Goal: Task Accomplishment & Management: Complete application form

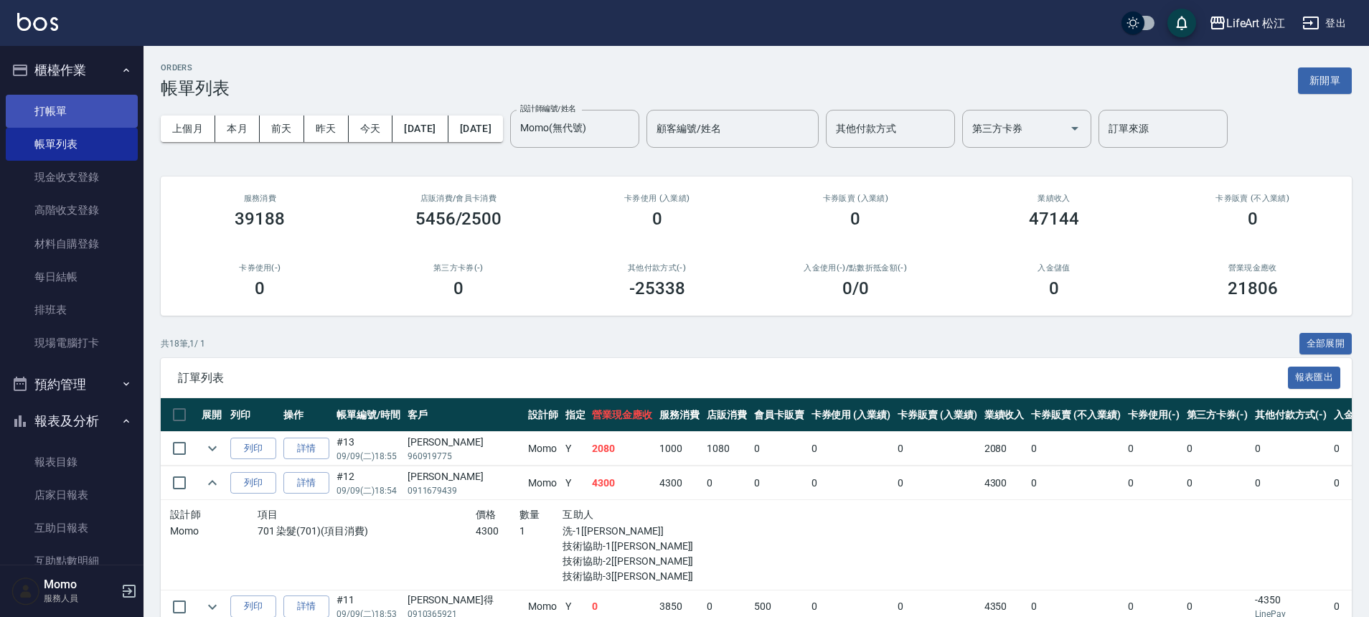
click at [104, 120] on link "打帳單" at bounding box center [72, 111] width 132 height 33
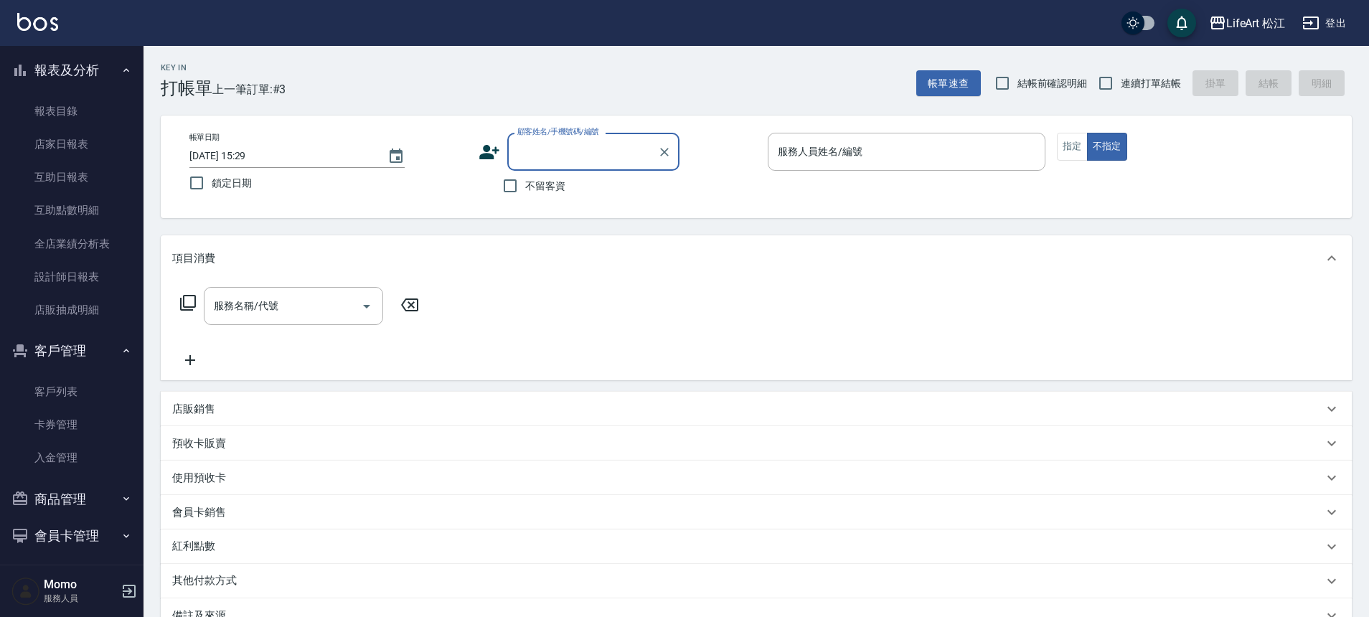
scroll to position [395, 0]
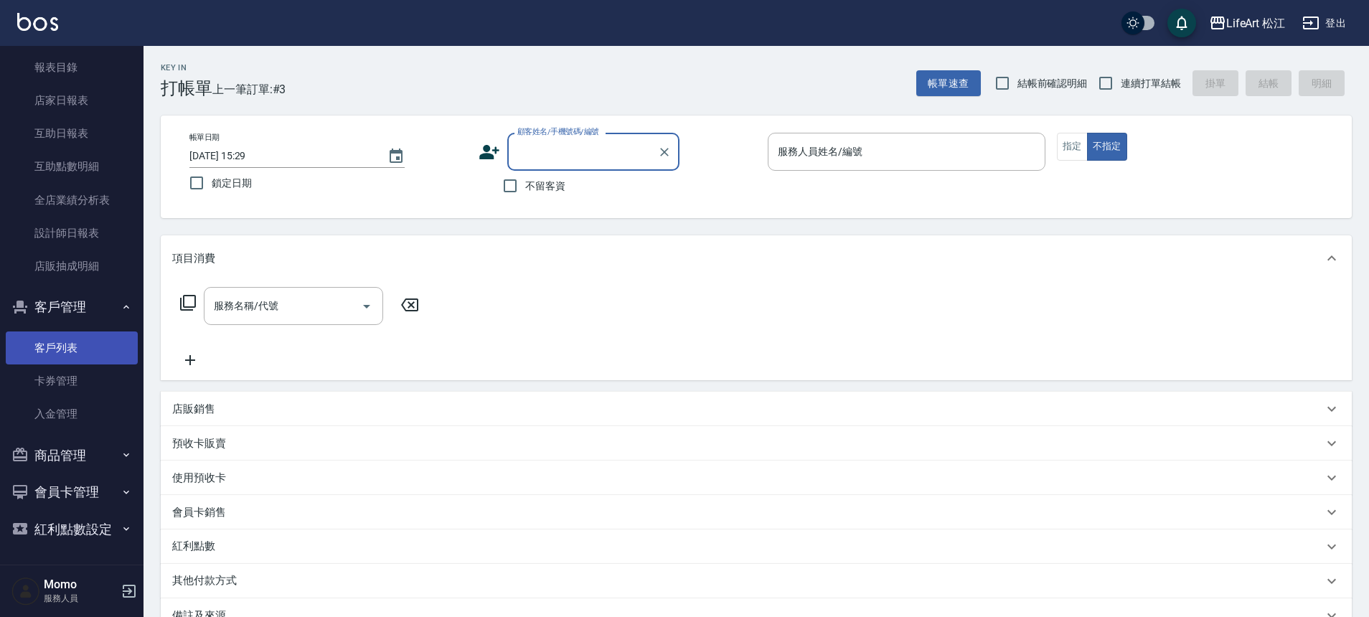
click at [85, 337] on link "客戶列表" at bounding box center [72, 347] width 132 height 33
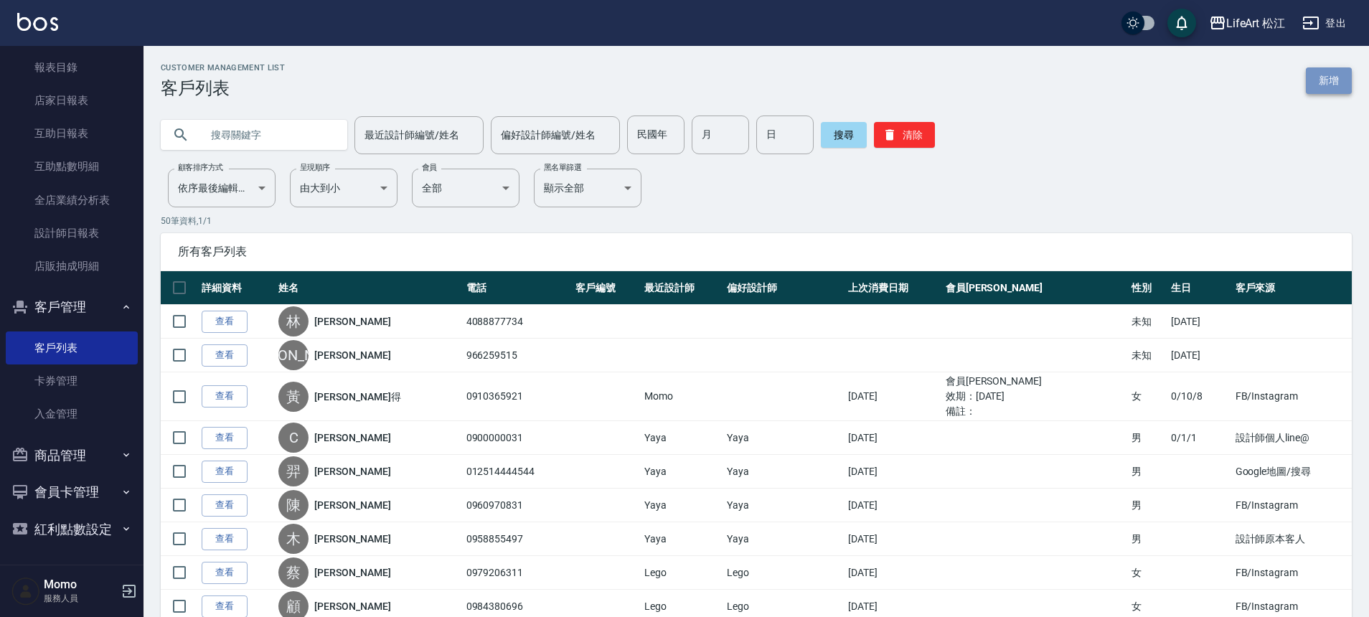
click at [1307, 76] on link "新增" at bounding box center [1329, 80] width 46 height 27
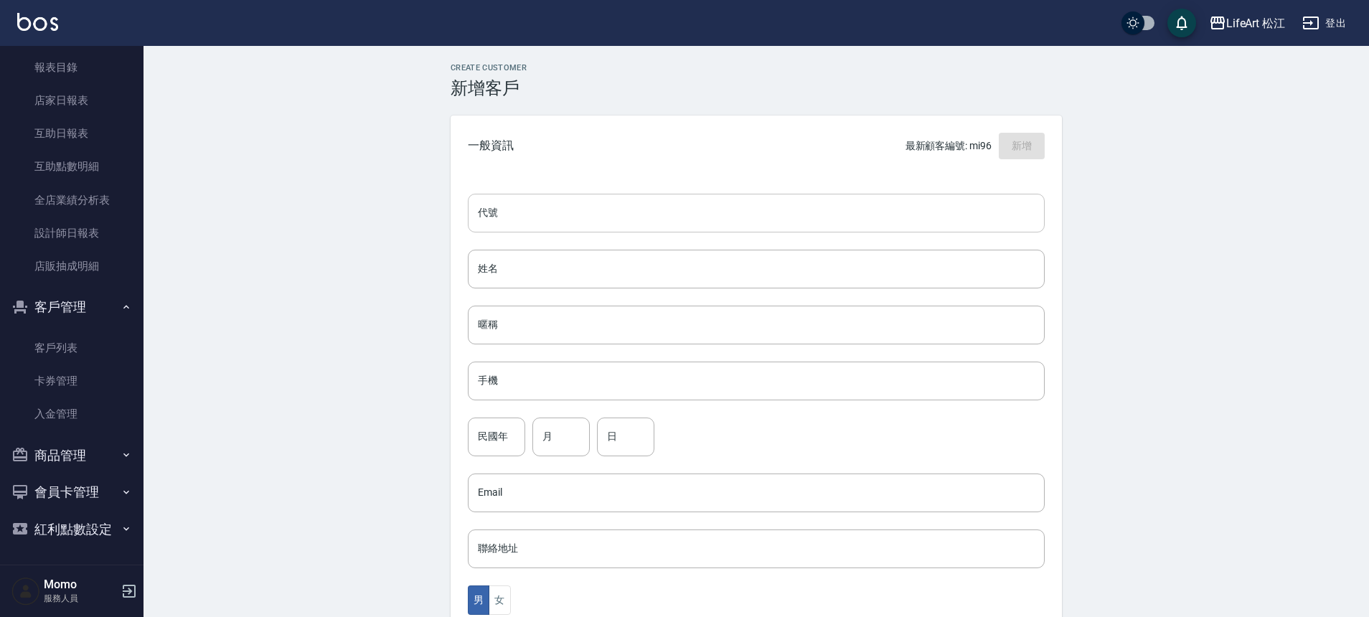
click at [512, 204] on input "代號" at bounding box center [756, 213] width 577 height 39
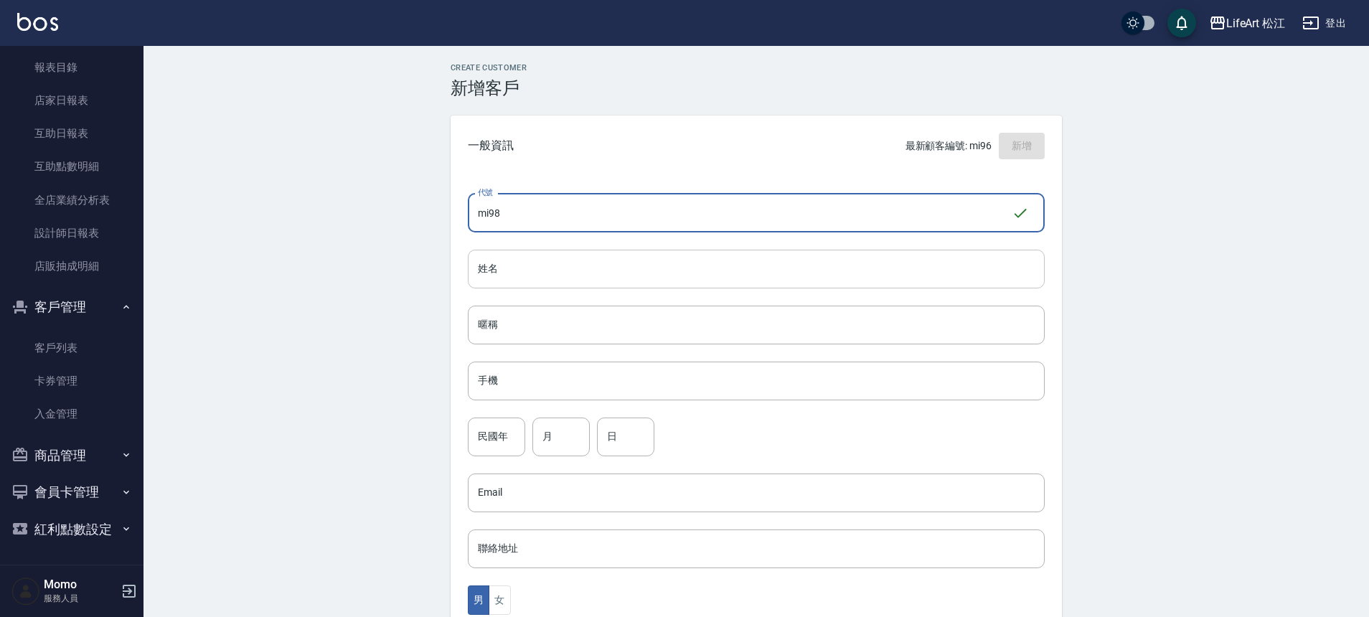
type input "mi98"
click at [533, 279] on input "姓名" at bounding box center [756, 269] width 577 height 39
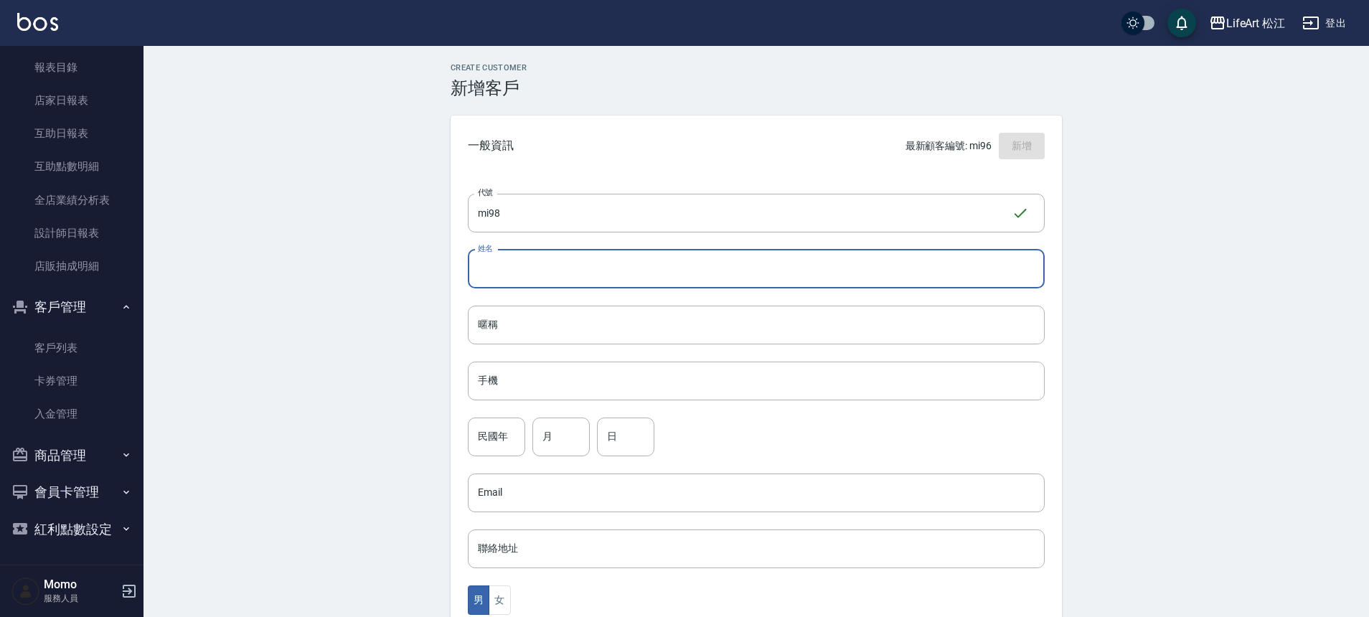
type input "ㄋ"
type input "李"
click at [538, 355] on div "代號 mi98 ​ 代號 姓名 [PERSON_NAME] 姓名 暱稱 暱稱 手機 手機 民國年 民國年 月 月 日 日 Email Email 聯絡地址 聯…" at bounding box center [756, 524] width 611 height 697
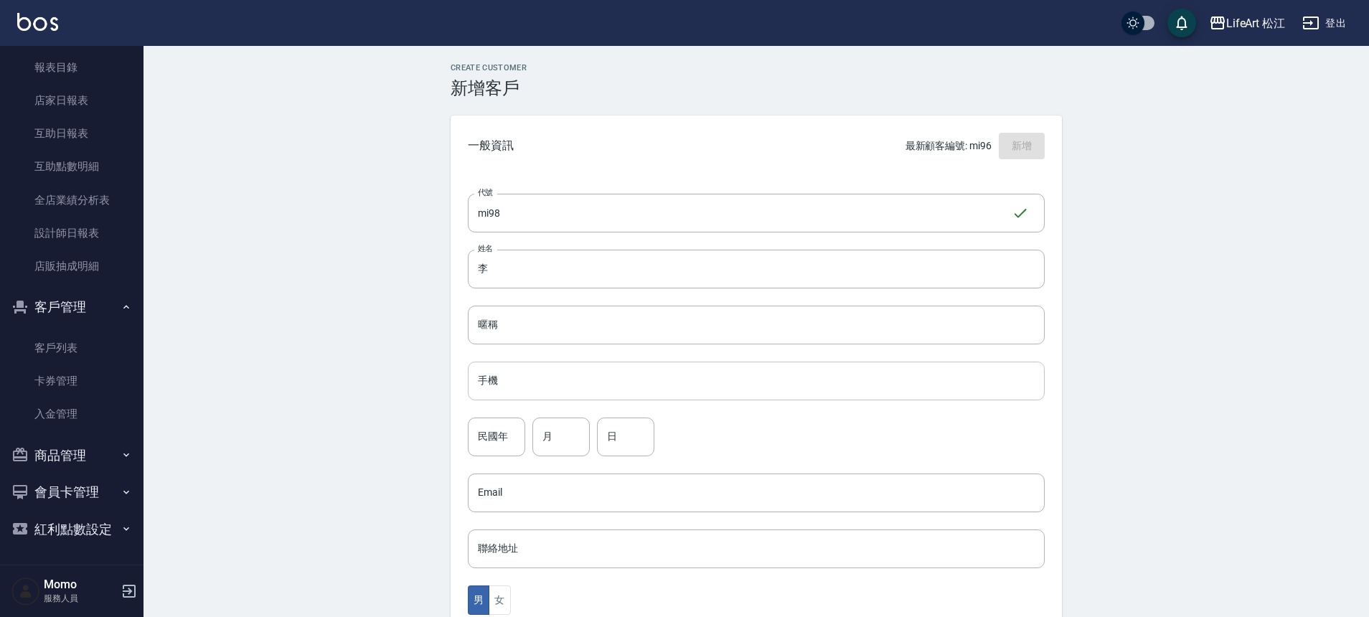
click at [537, 377] on input "手機" at bounding box center [756, 381] width 577 height 39
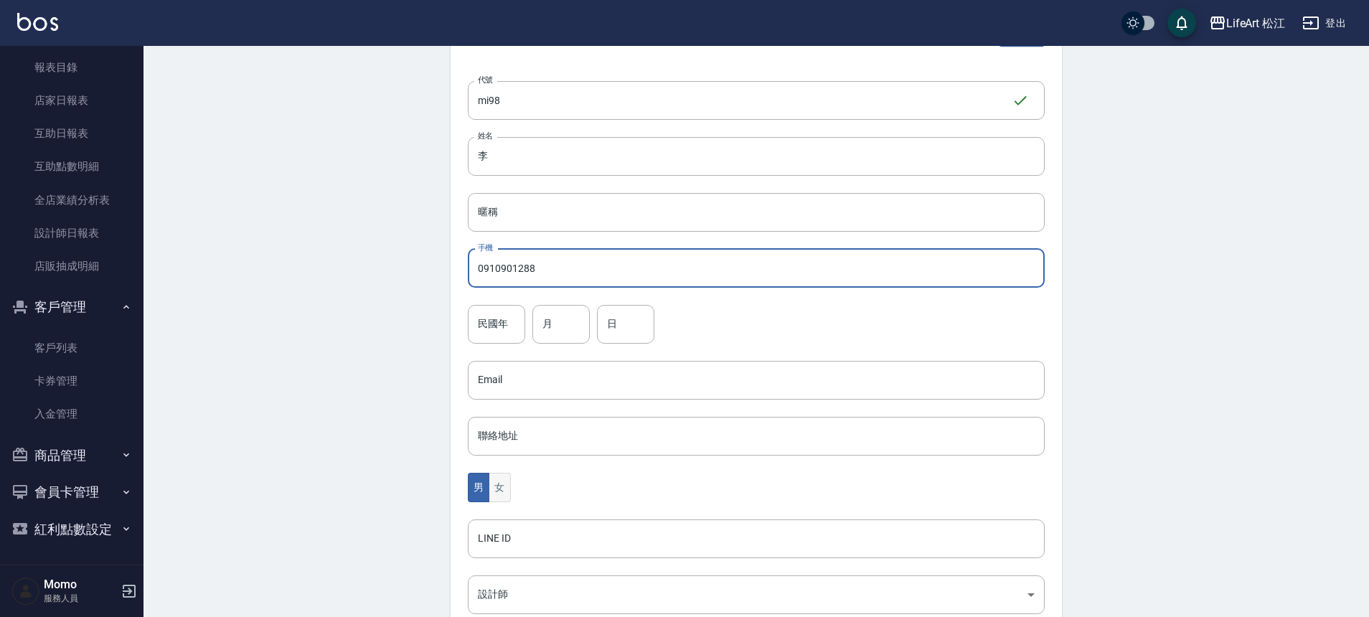
type input "0910901288"
click at [505, 486] on button "女" at bounding box center [500, 487] width 22 height 29
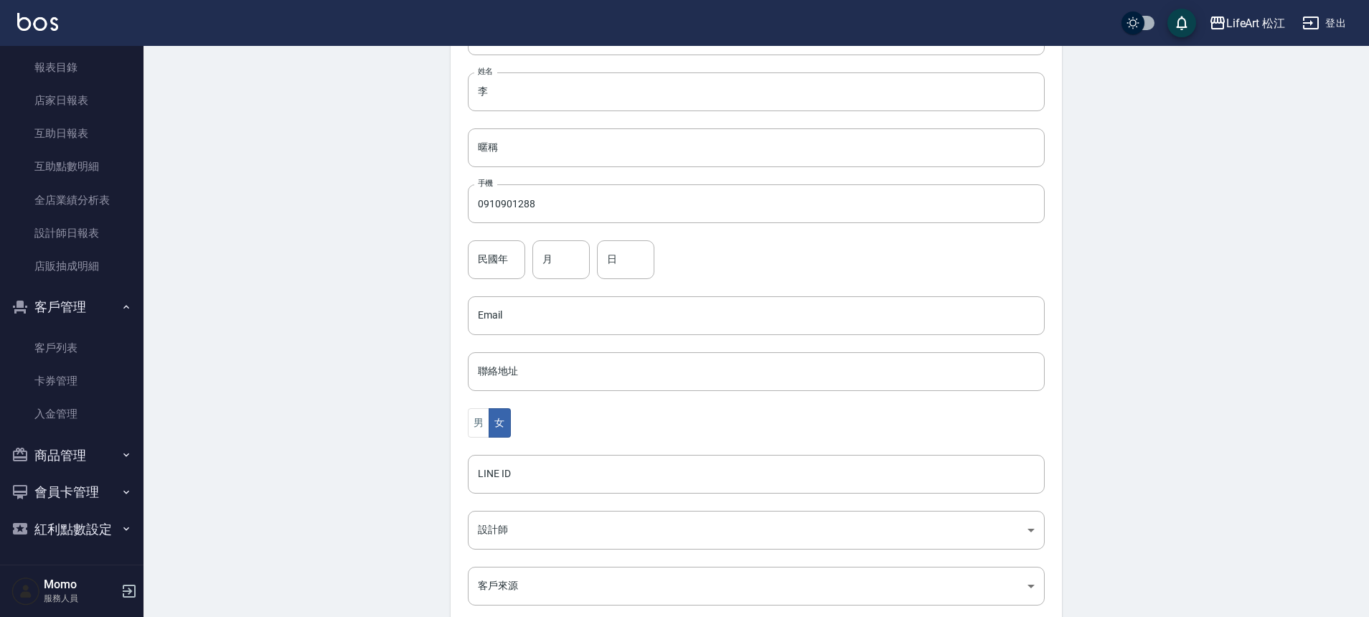
scroll to position [250, 0]
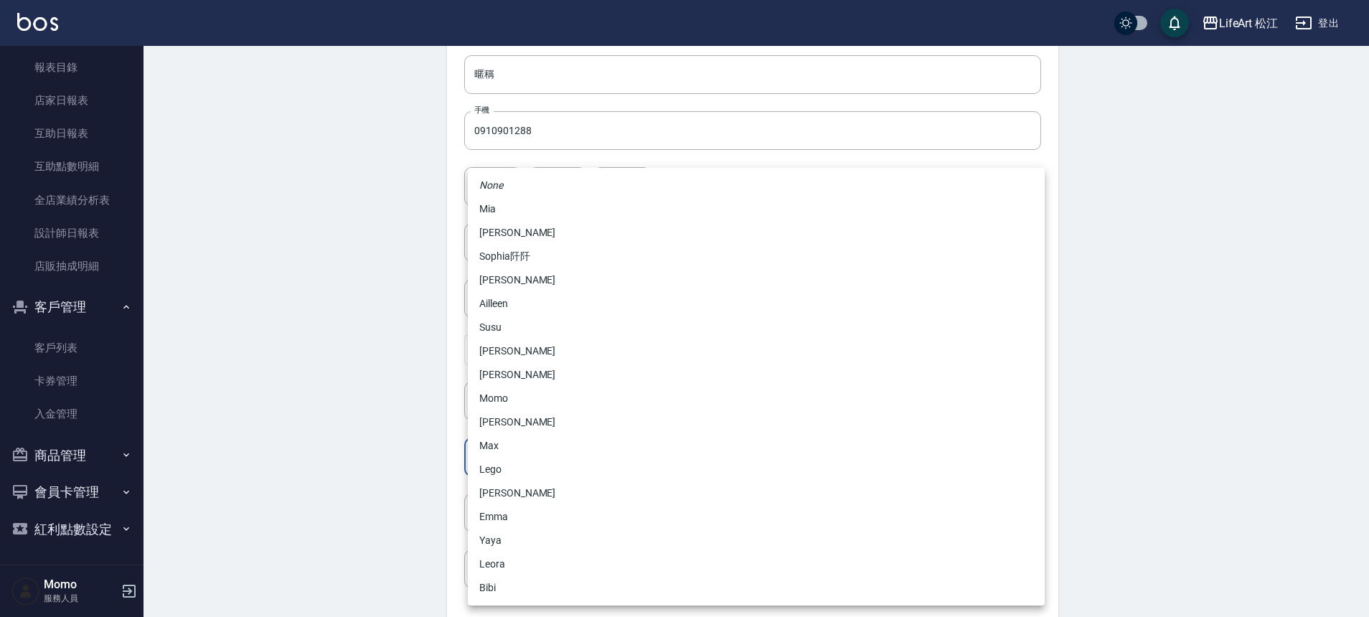
click at [549, 463] on body "LifeArt 松江 登出 櫃檯作業 打帳單 帳單列表 現金收支登錄 高階收支登錄 材料自購登錄 每日結帳 排班表 現場電腦打卡 預約管理 預約管理 單日預約…" at bounding box center [684, 217] width 1369 height 934
click at [505, 207] on li "Mia" at bounding box center [756, 209] width 577 height 24
type input "73010cc9-dc89-4629-908e-922232226944"
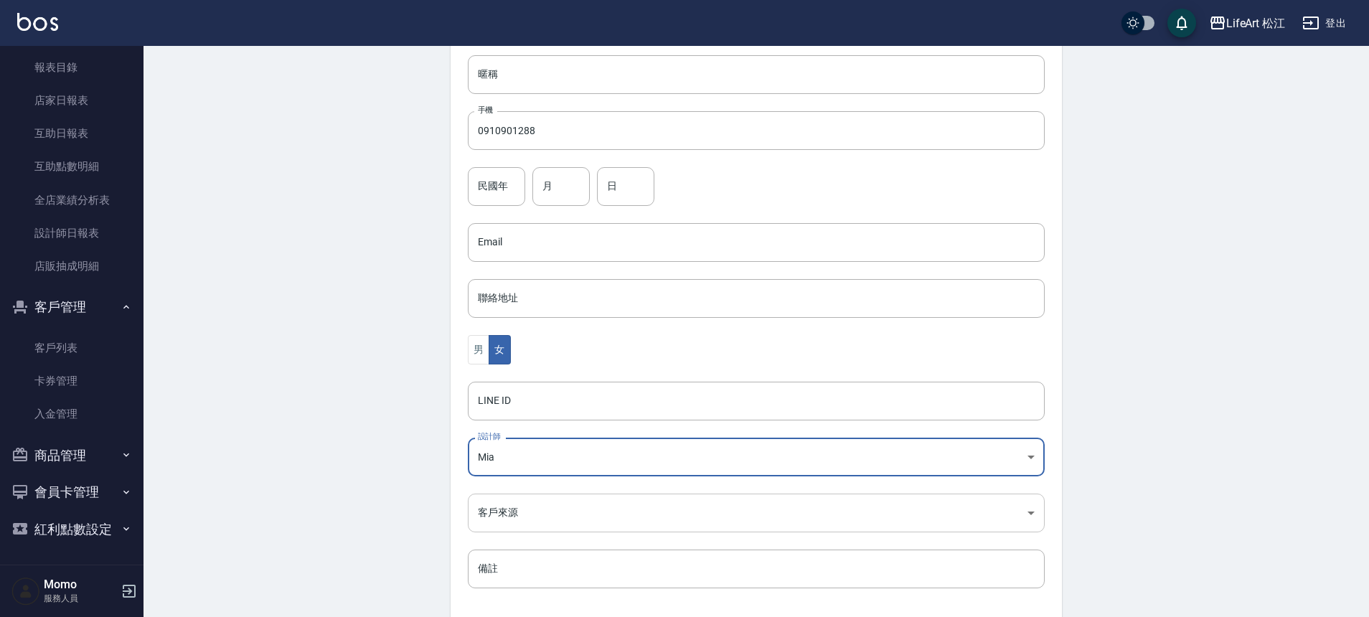
click at [593, 514] on body "LifeArt 松江 登出 櫃檯作業 打帳單 帳單列表 現金收支登錄 高階收支登錄 材料自購登錄 每日結帳 排班表 現場電腦打卡 預約管理 預約管理 單日預約…" at bounding box center [684, 217] width 1369 height 934
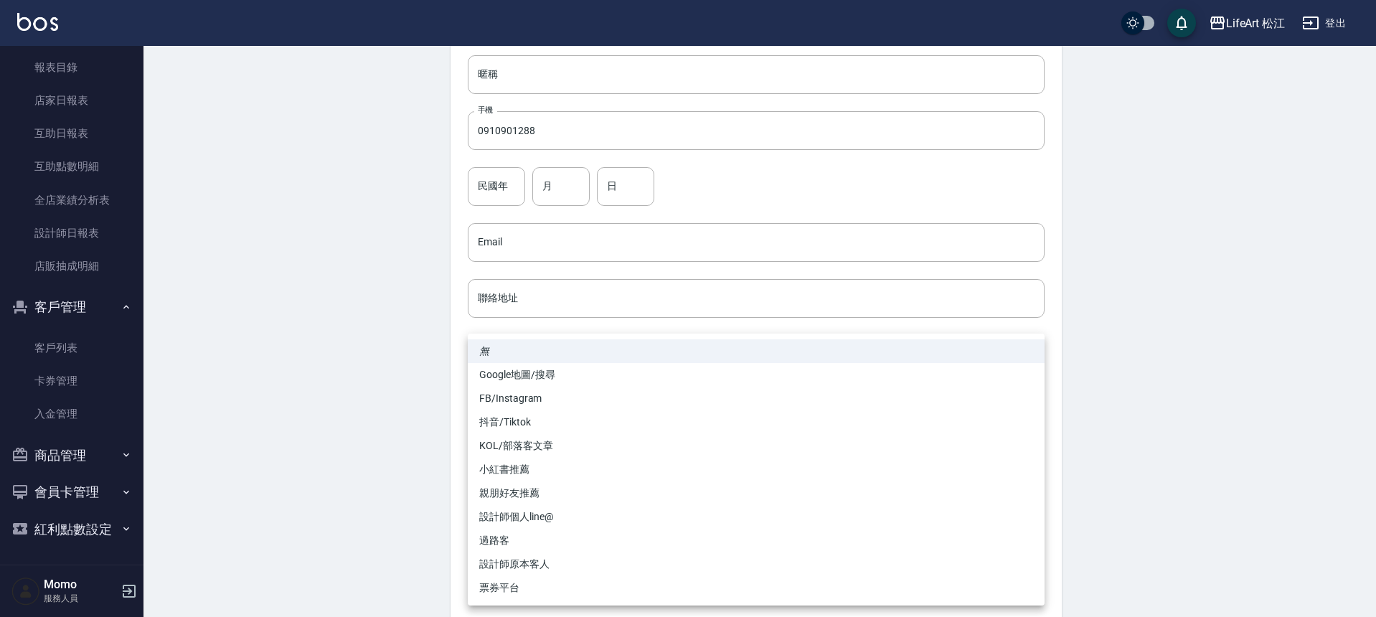
click at [578, 534] on li "過路客" at bounding box center [756, 541] width 577 height 24
type input "過路客"
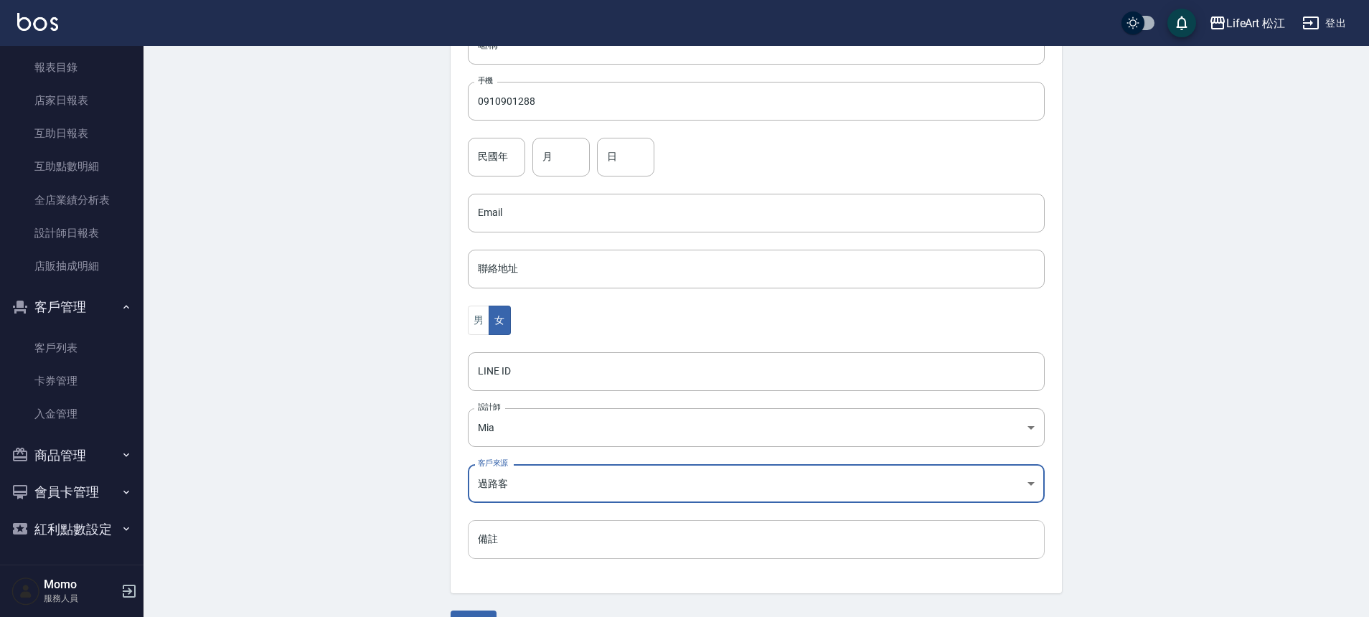
click at [583, 534] on input "備註" at bounding box center [756, 539] width 577 height 39
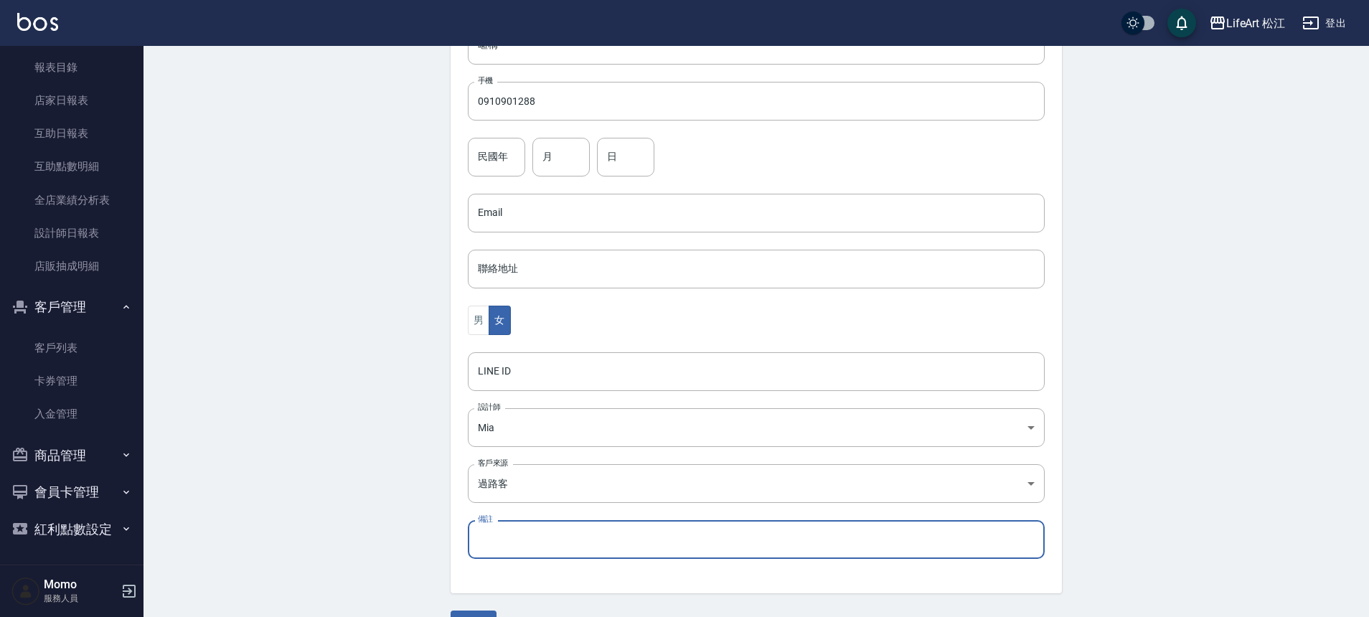
scroll to position [283, 0]
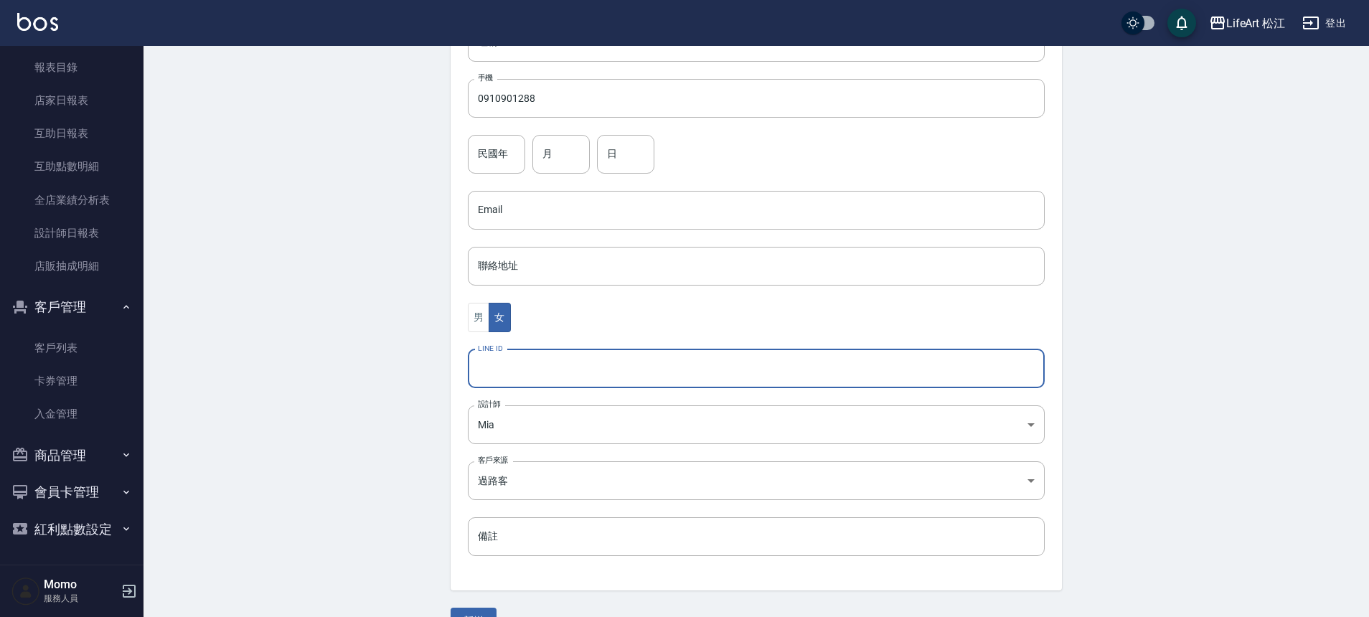
click at [532, 376] on input "LINE ID" at bounding box center [756, 368] width 577 height 39
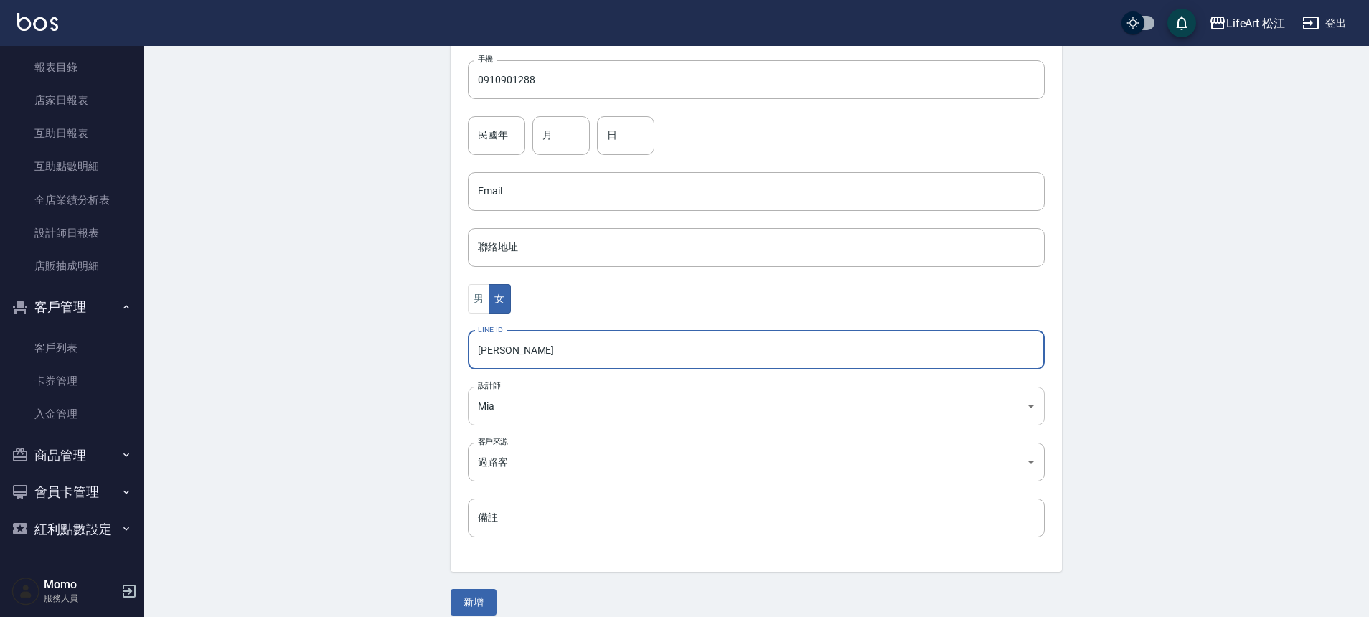
scroll to position [317, 0]
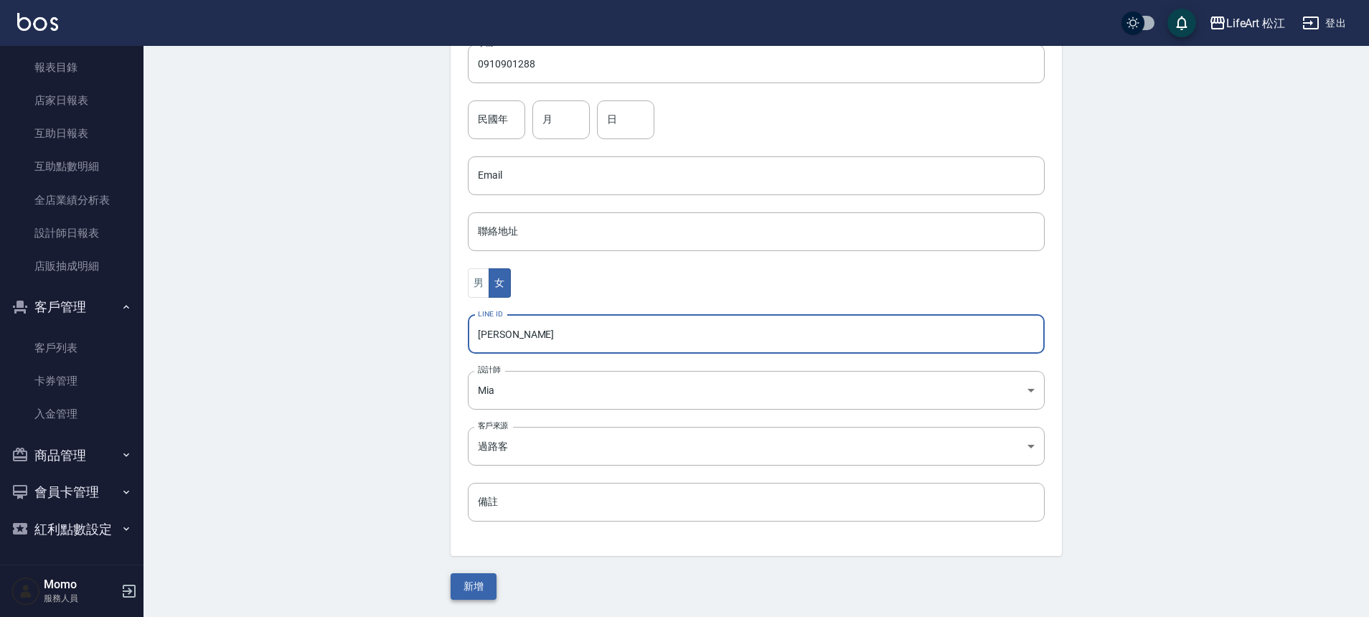
type input "[PERSON_NAME]"
click at [463, 580] on button "新增" at bounding box center [474, 586] width 46 height 27
